Goal: Task Accomplishment & Management: Manage account settings

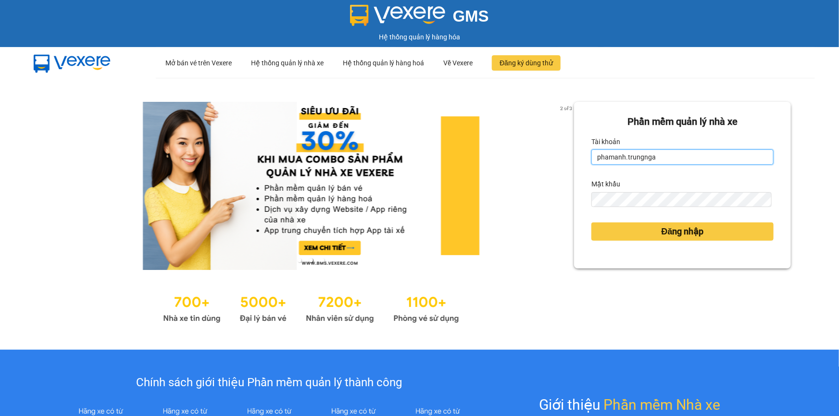
click at [654, 153] on input "phamanh.trungnga" at bounding box center [682, 156] width 182 height 15
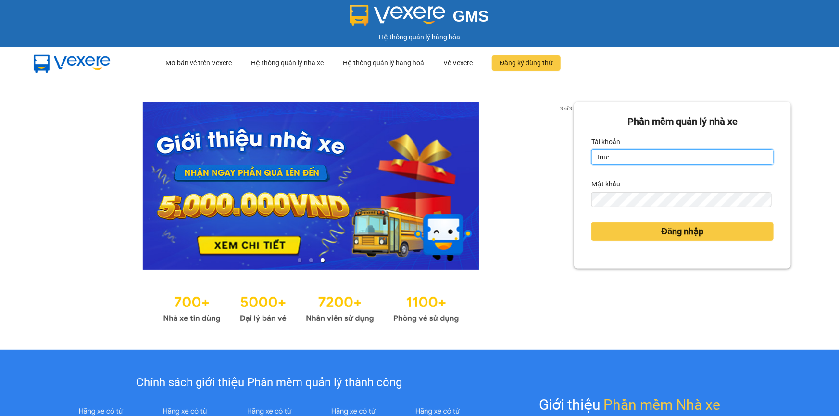
type input "trucxinh.trungnga"
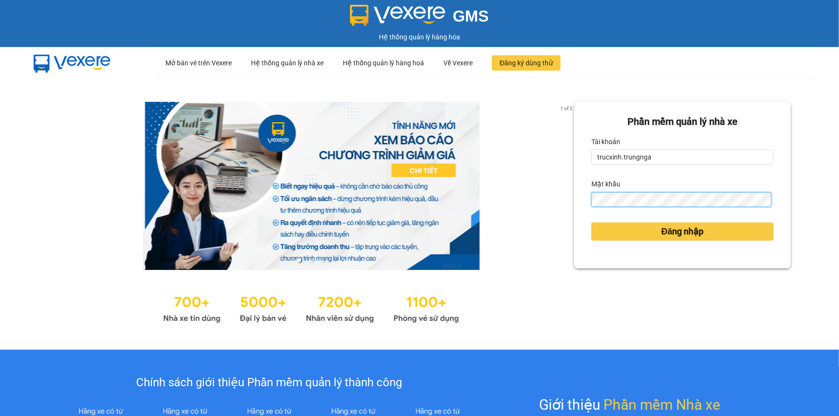
click at [591, 223] on button "Đăng nhập" at bounding box center [682, 232] width 182 height 18
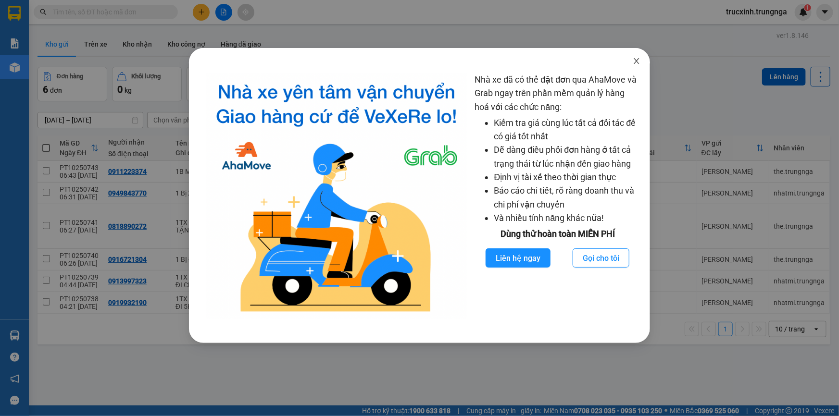
click at [634, 64] on icon "close" at bounding box center [636, 61] width 5 height 6
